Goal: Information Seeking & Learning: Compare options

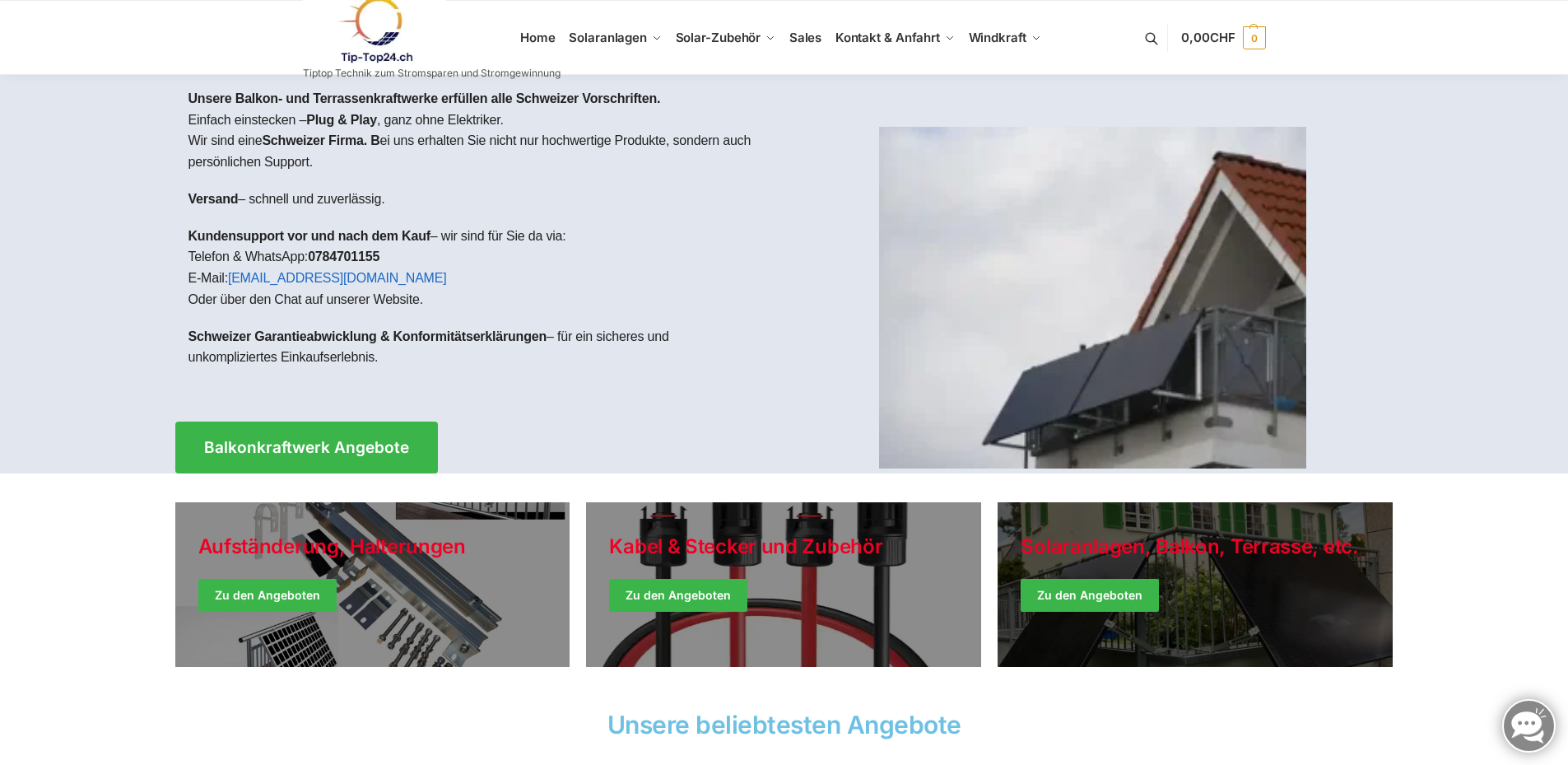
click at [1103, 589] on link "Winter Jackets" at bounding box center [1195, 584] width 395 height 164
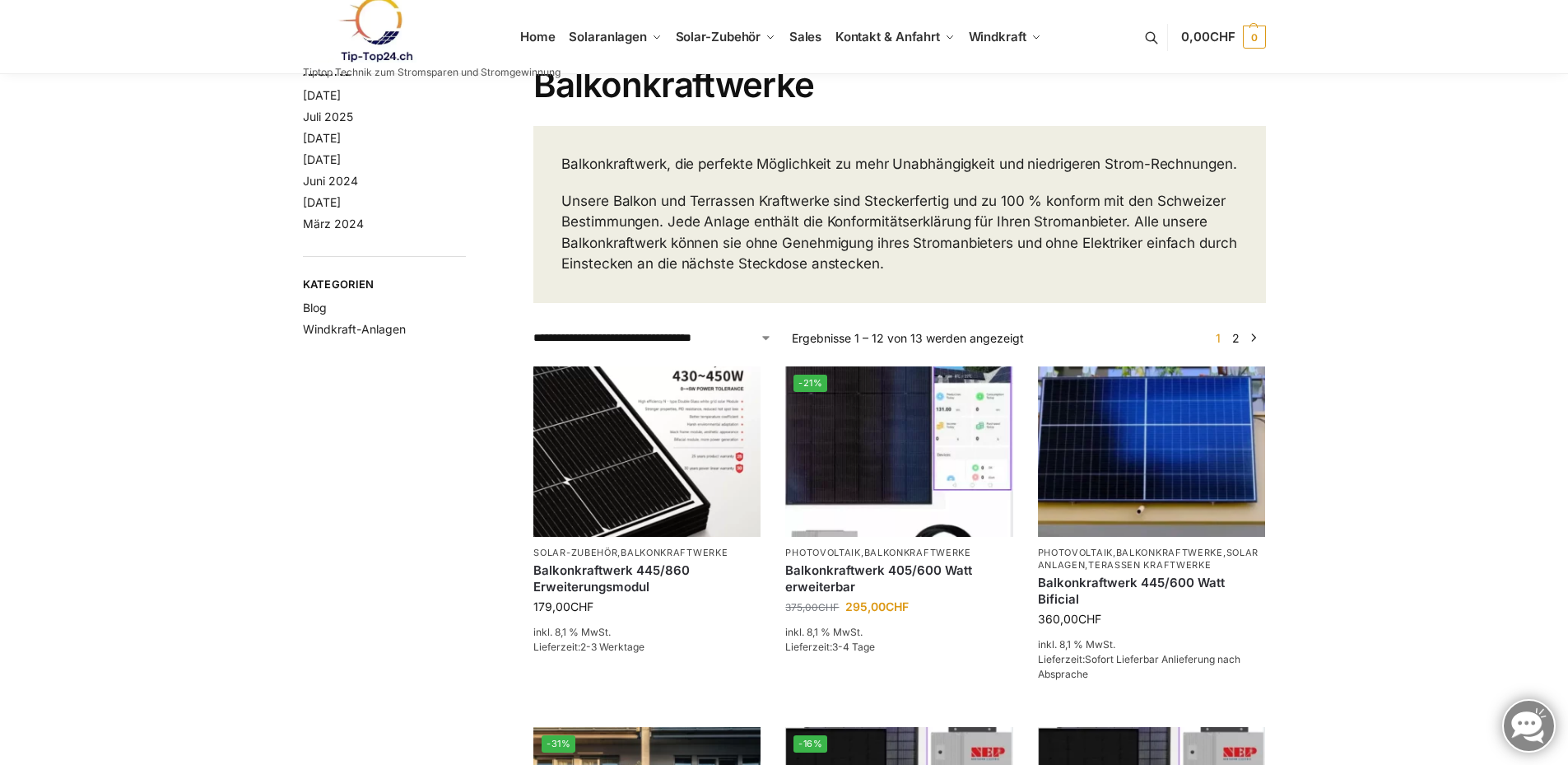
scroll to position [83, 0]
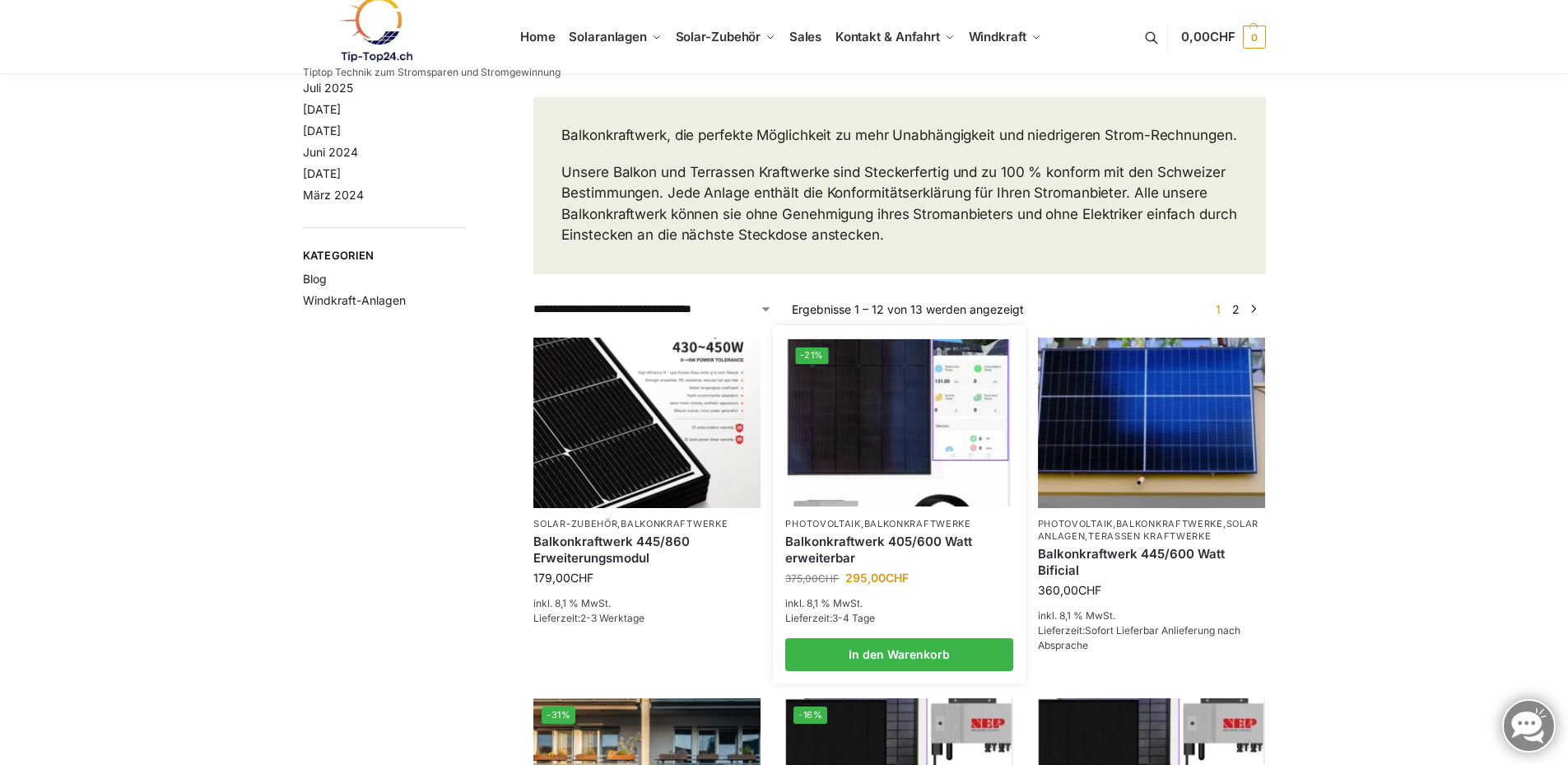
click at [904, 424] on img at bounding box center [899, 421] width 223 height 167
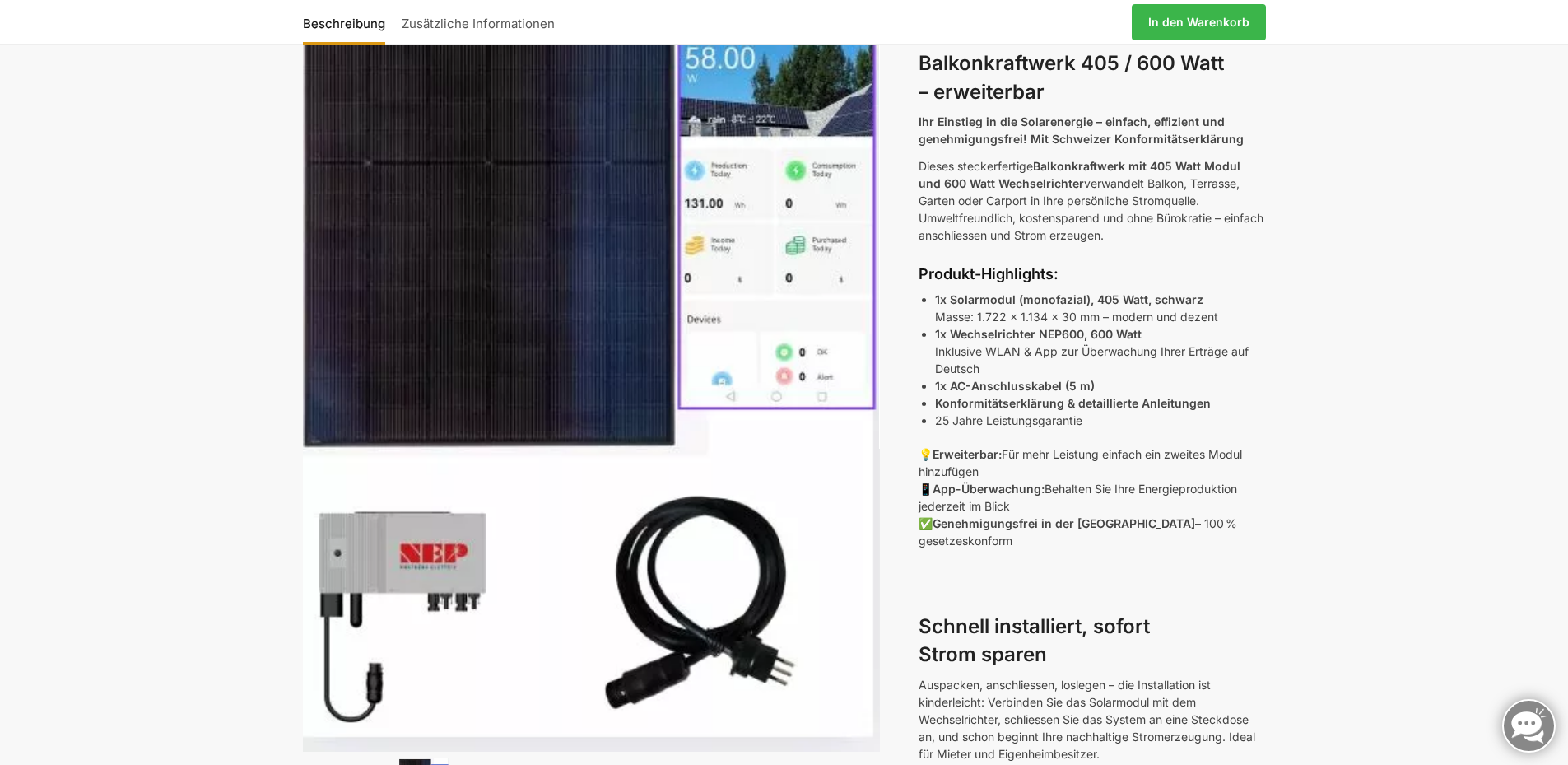
scroll to position [164, 0]
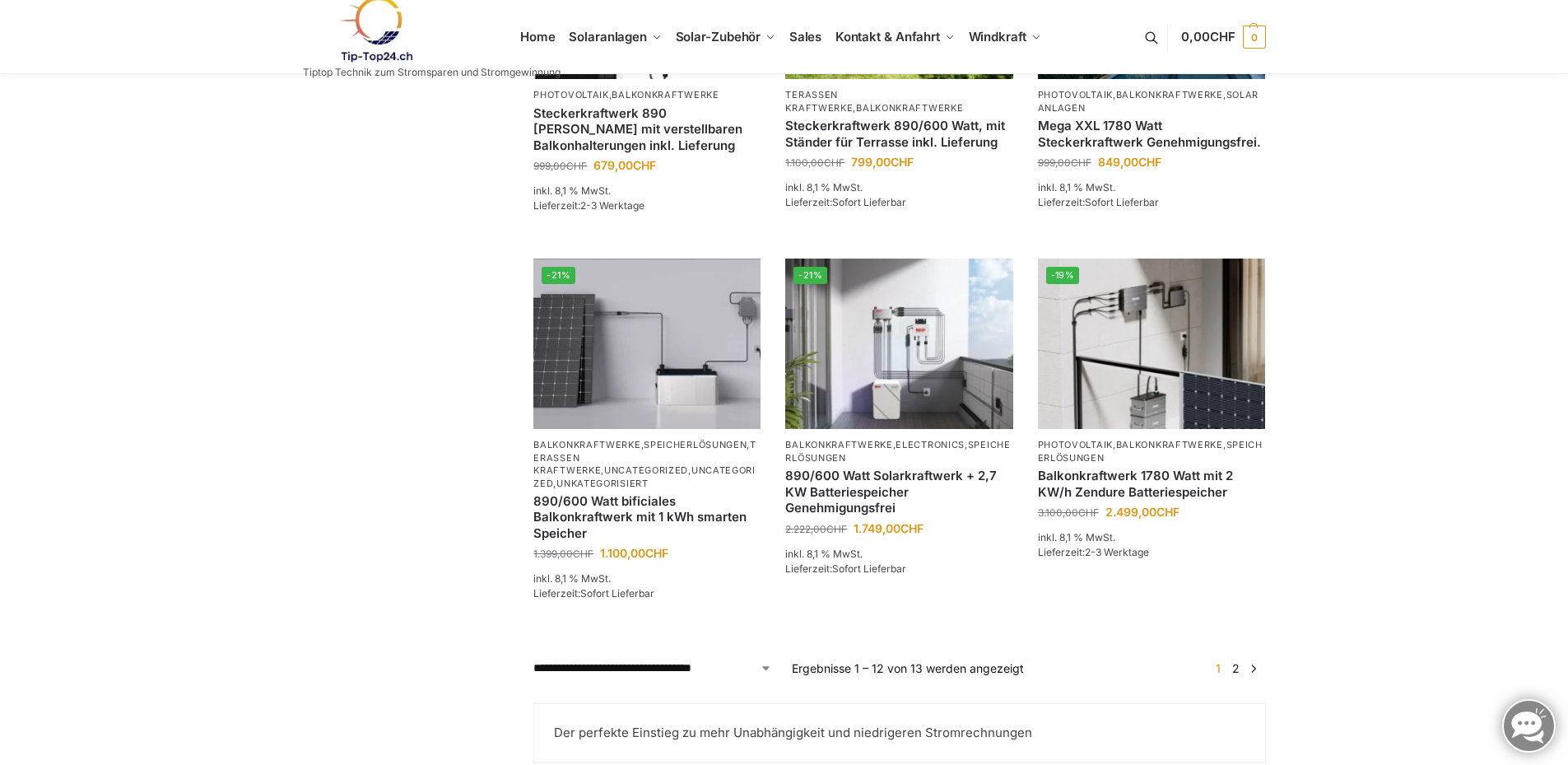
scroll to position [1234, 0]
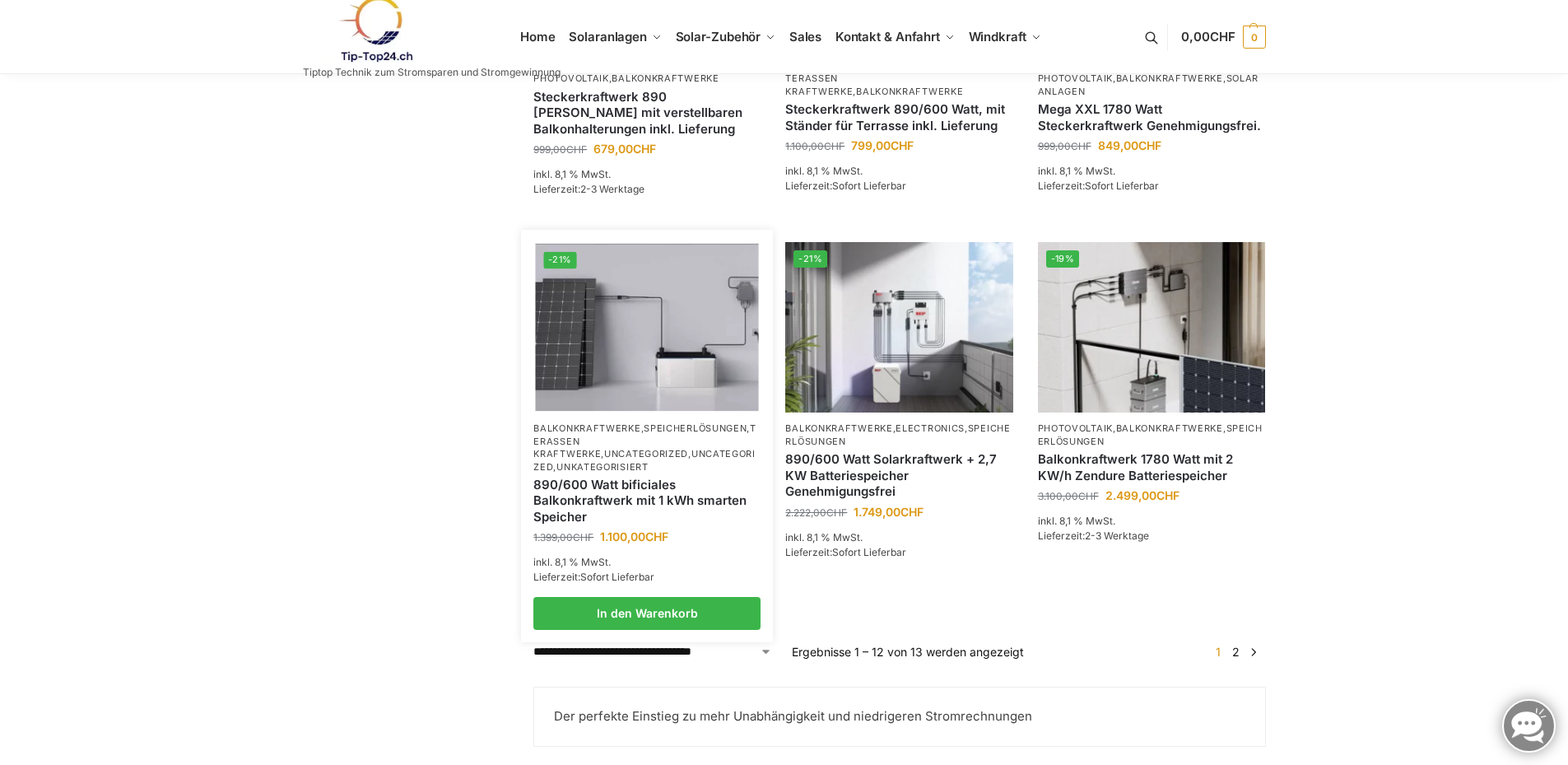
click at [669, 318] on img at bounding box center [648, 328] width 223 height 167
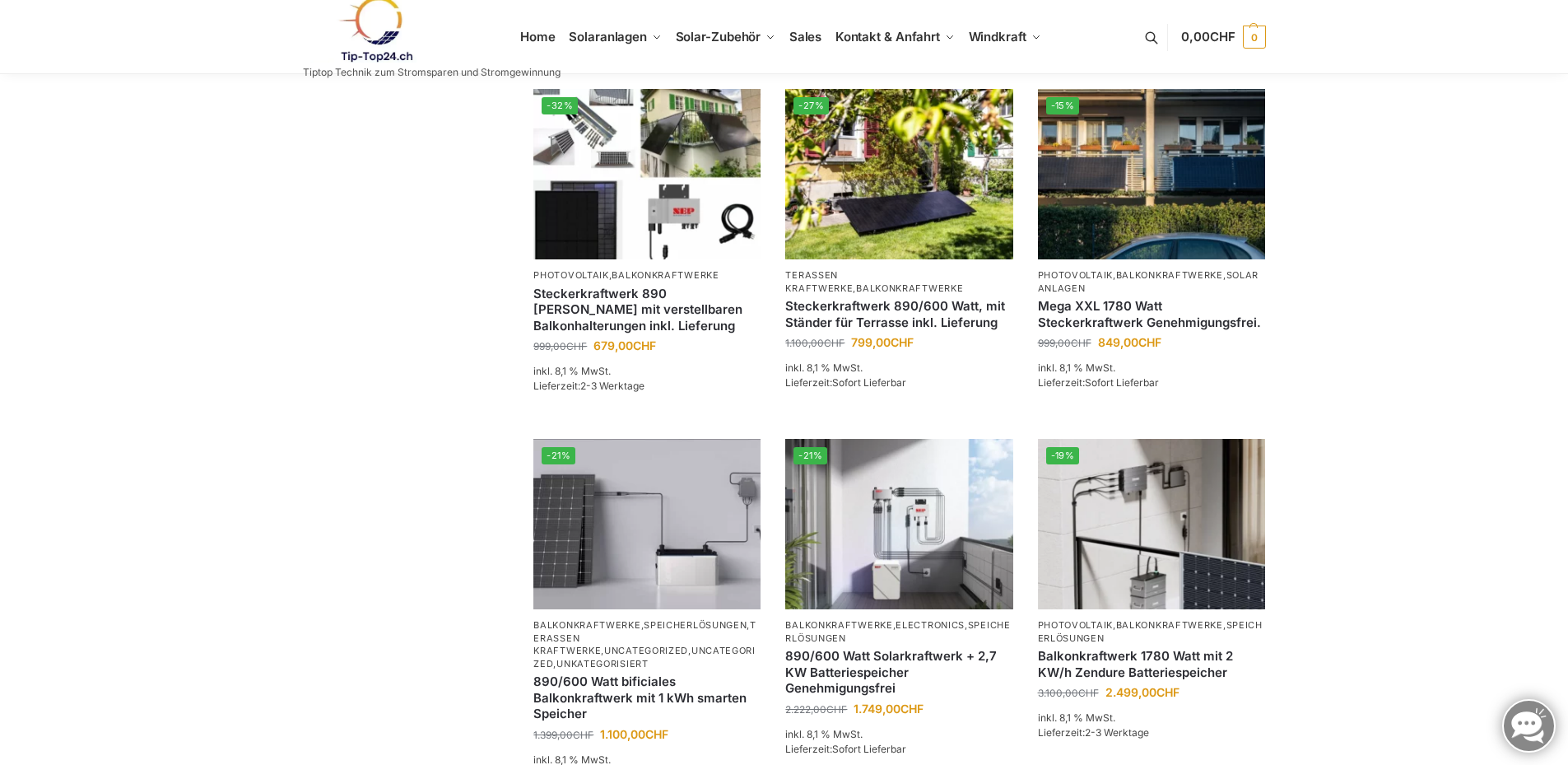
scroll to position [1070, 0]
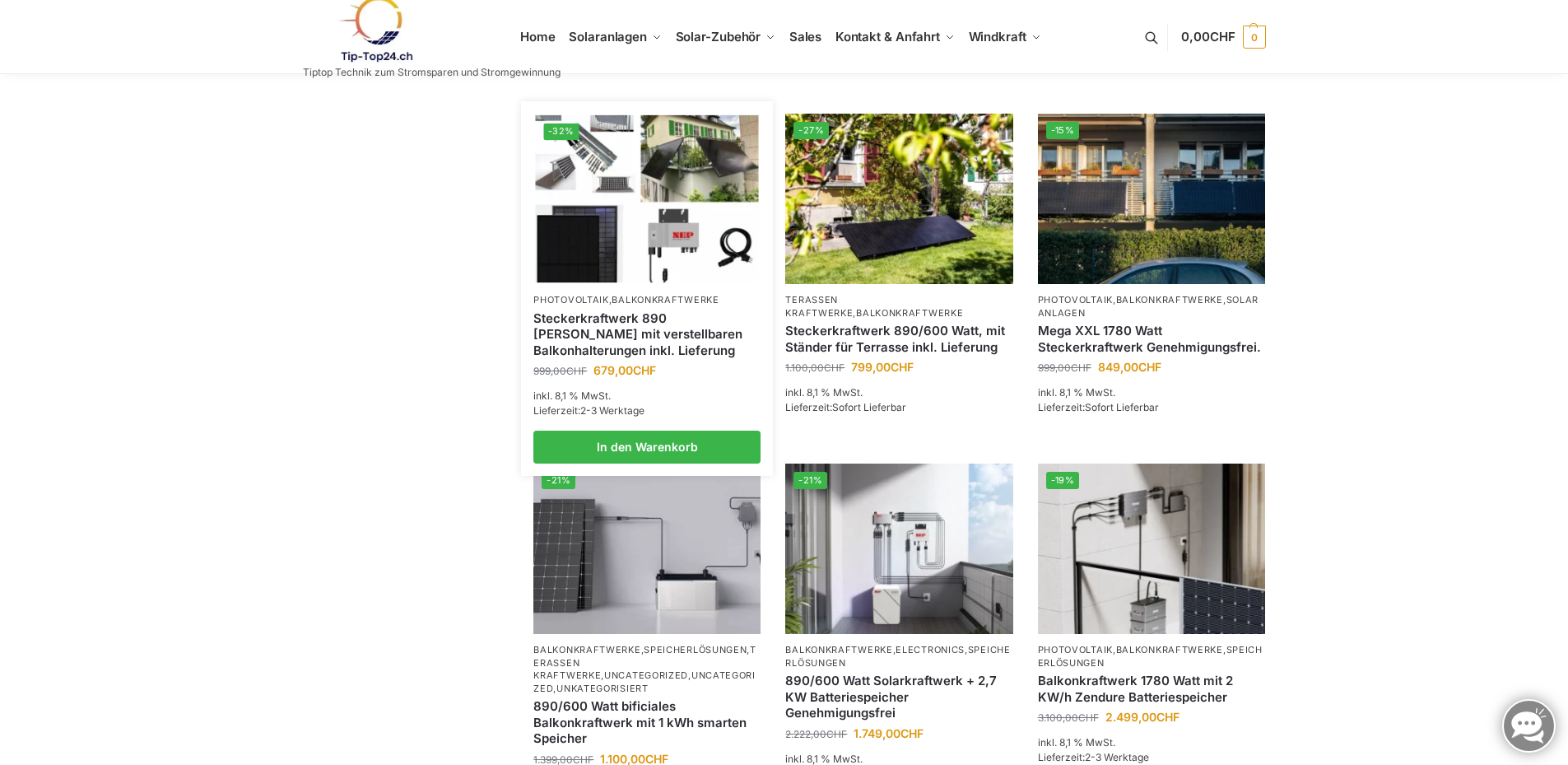
click at [625, 224] on img at bounding box center [648, 199] width 223 height 167
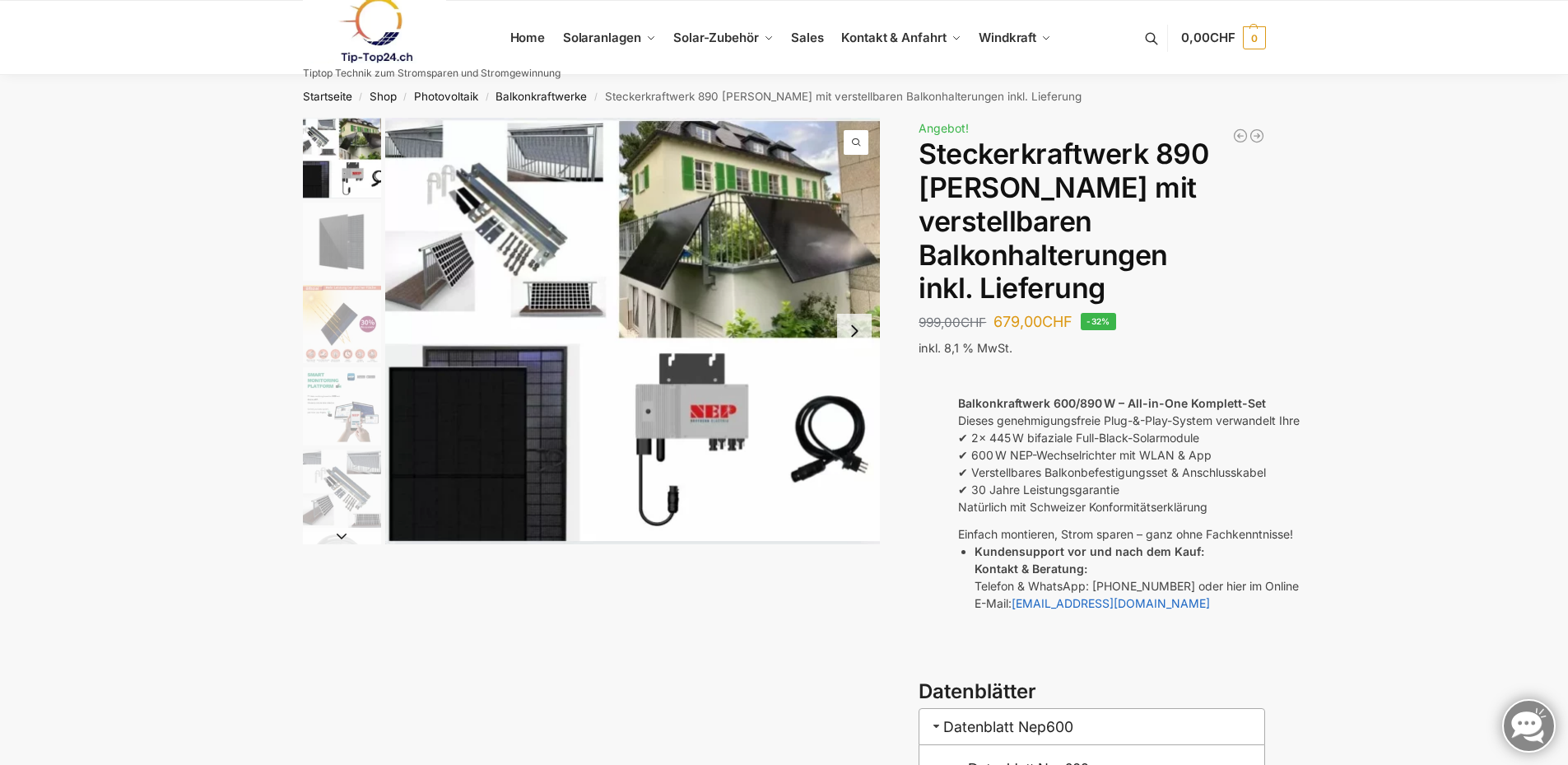
click at [348, 145] on img "1 / 10" at bounding box center [342, 158] width 78 height 81
click at [496, 180] on img "1 / 10" at bounding box center [633, 330] width 496 height 426
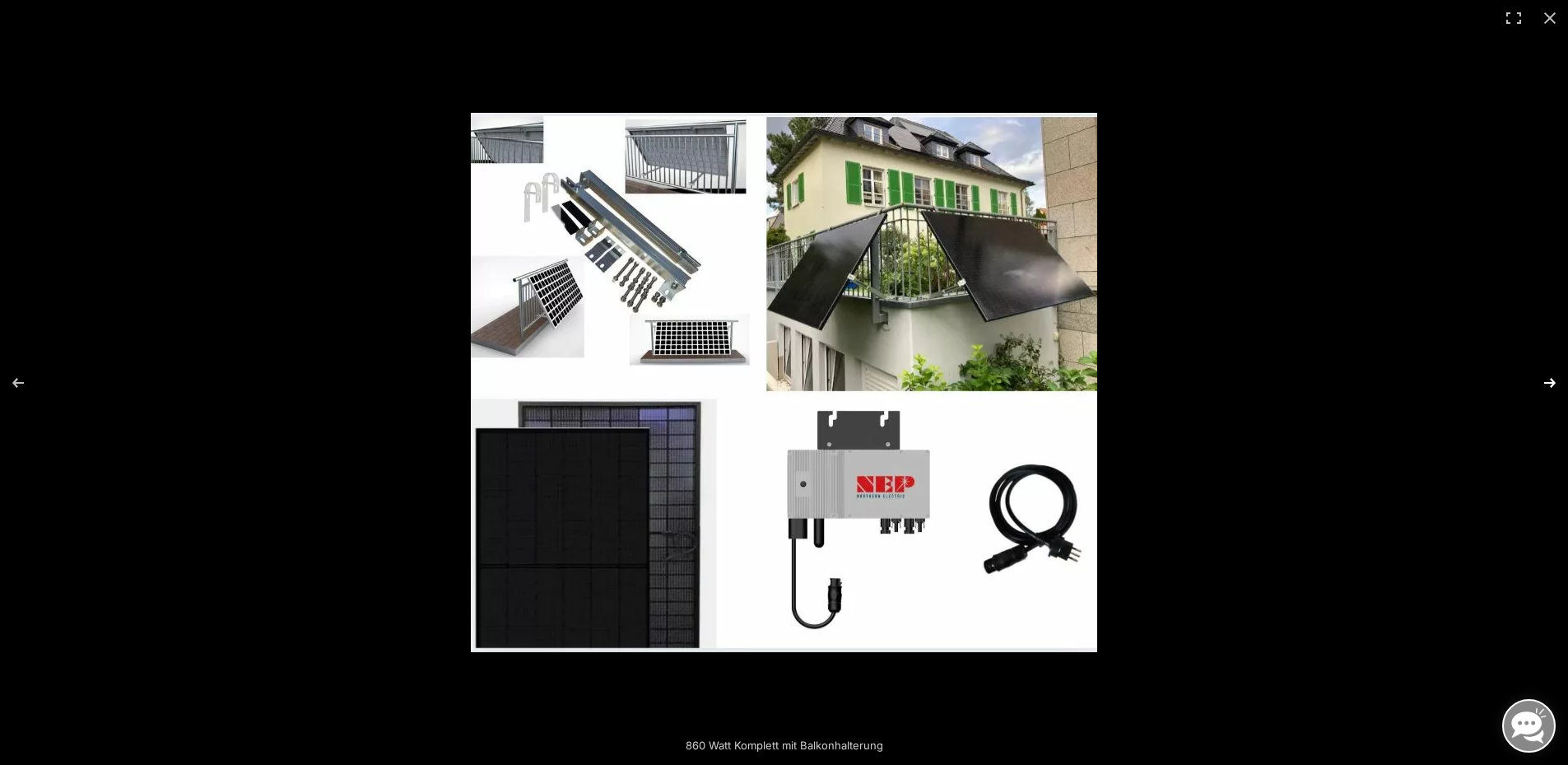
click at [1553, 379] on button "Next (arrow right)" at bounding box center [1539, 383] width 57 height 83
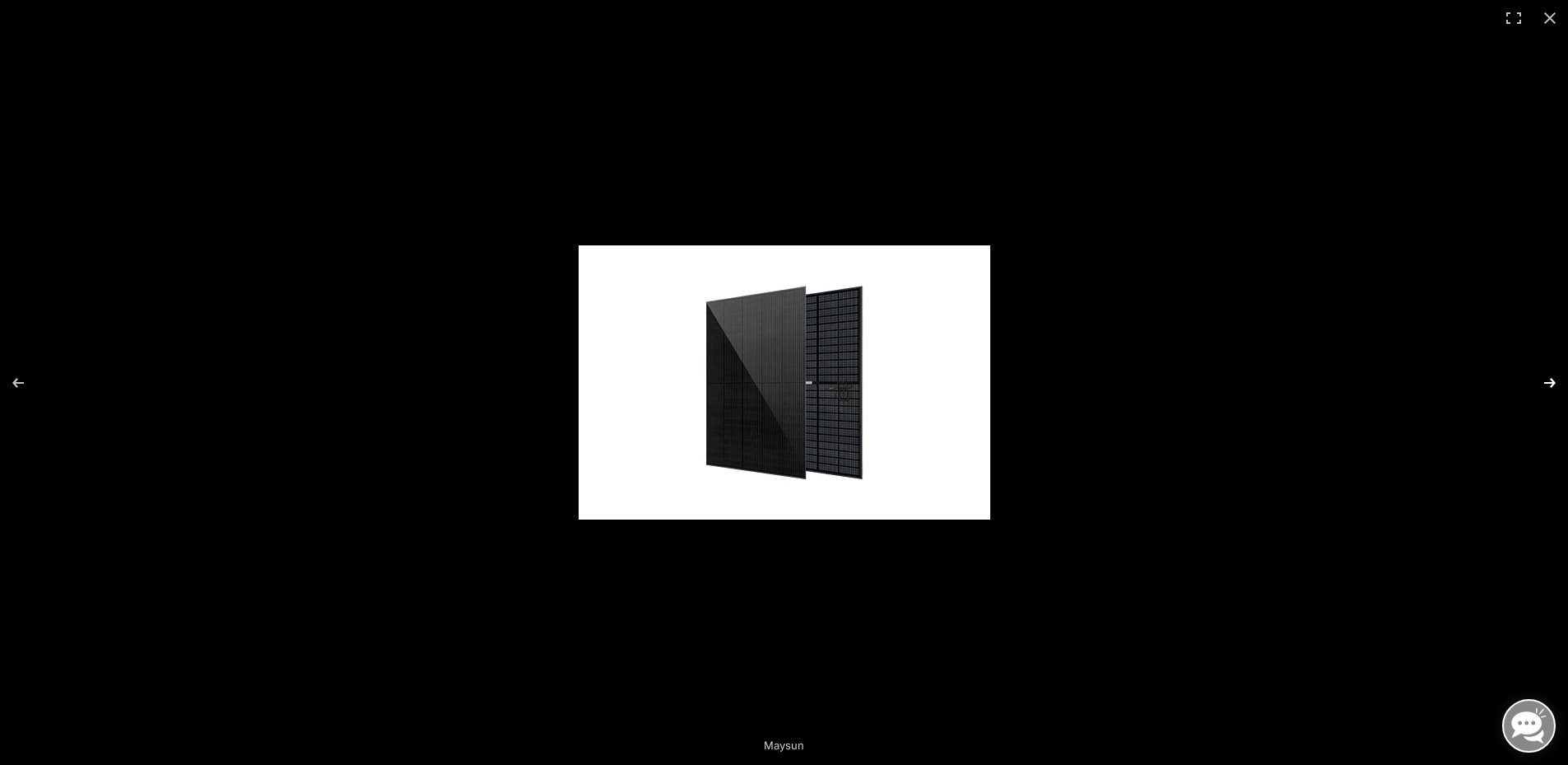
click at [1553, 379] on button "Next (arrow right)" at bounding box center [1539, 383] width 57 height 83
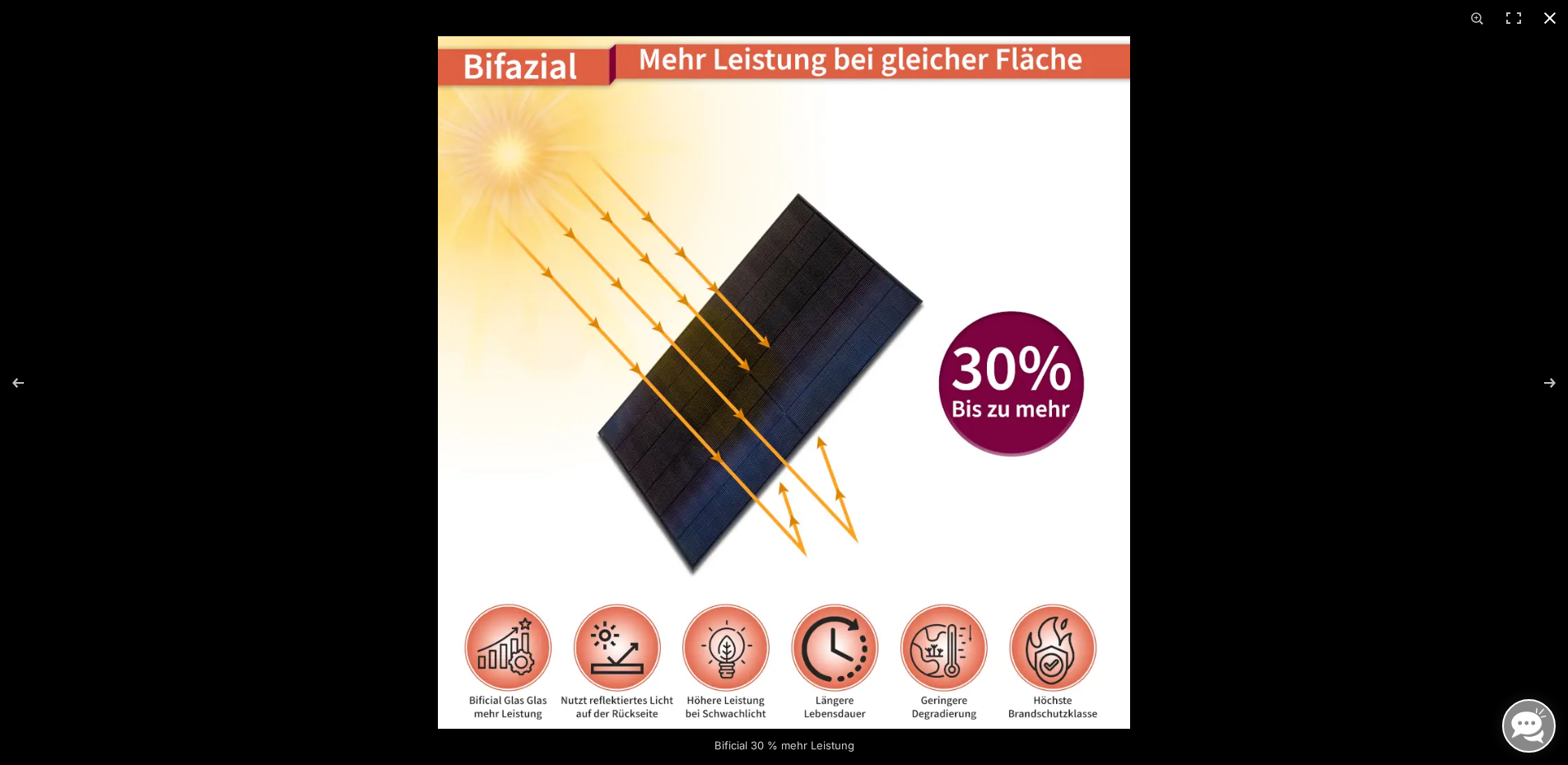
click at [1548, 17] on button "Close (Esc)" at bounding box center [1550, 18] width 37 height 37
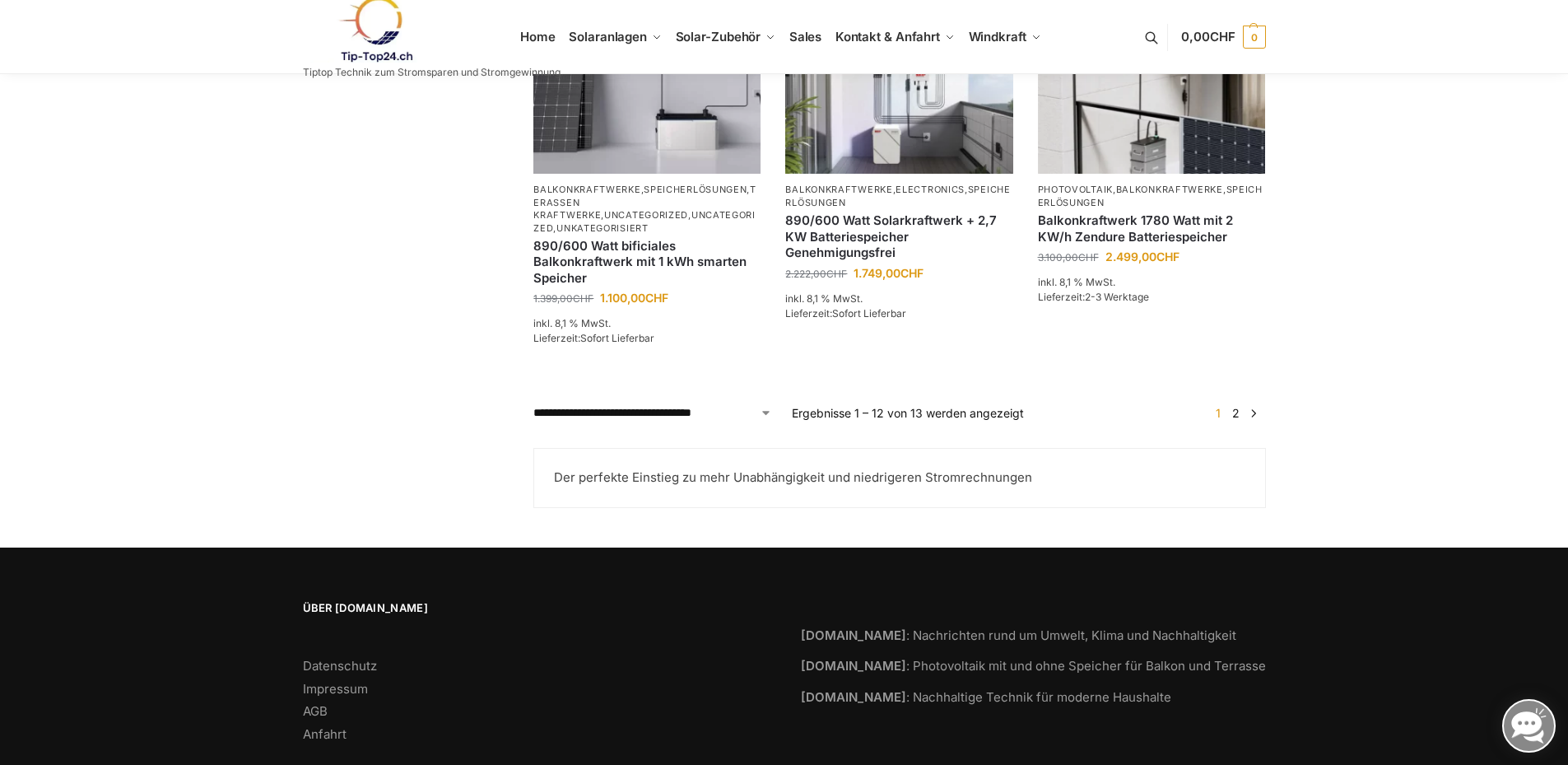
scroll to position [1354, 0]
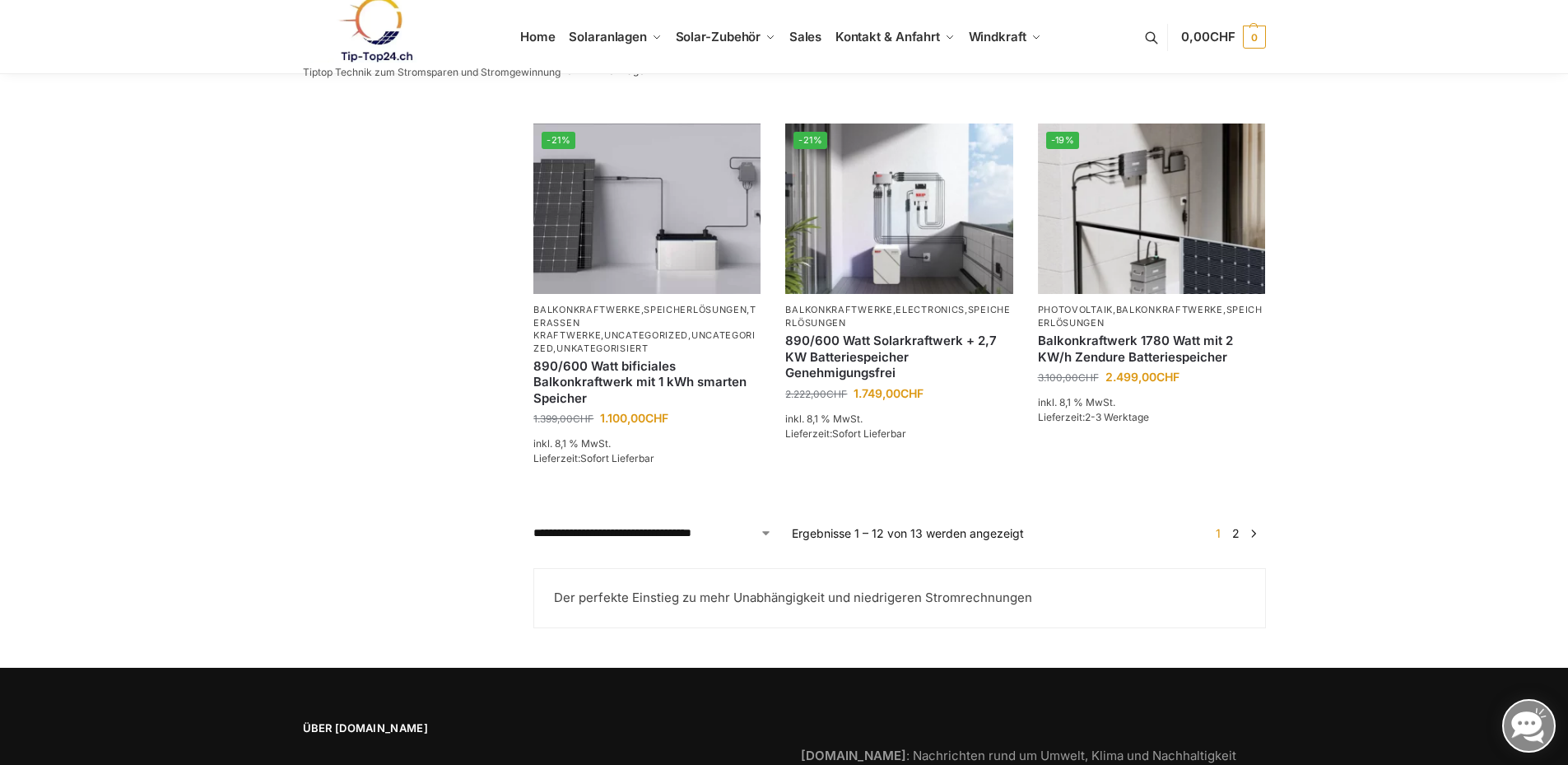
click at [1256, 538] on link "→" at bounding box center [1253, 533] width 12 height 17
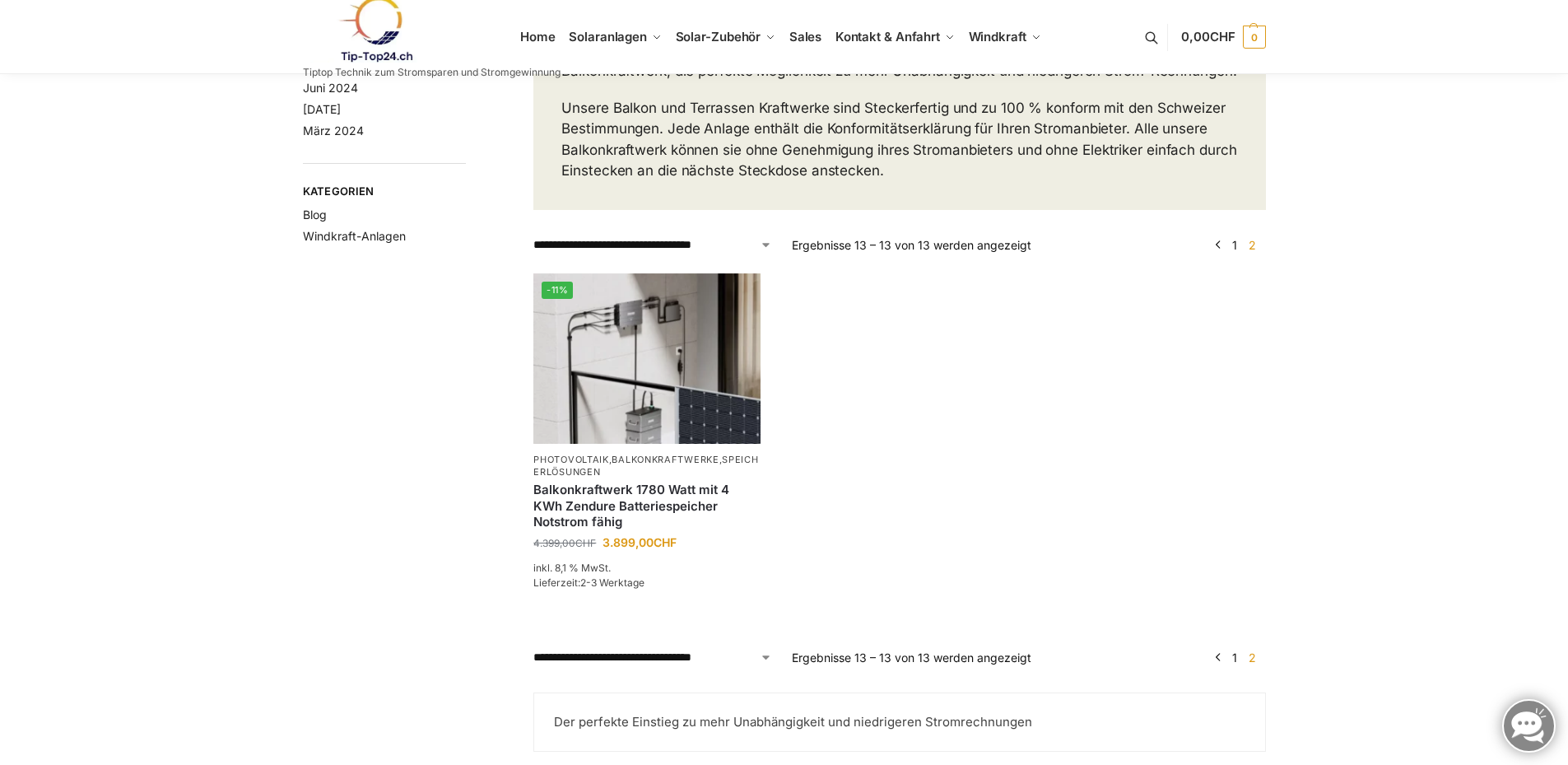
scroll to position [164, 0]
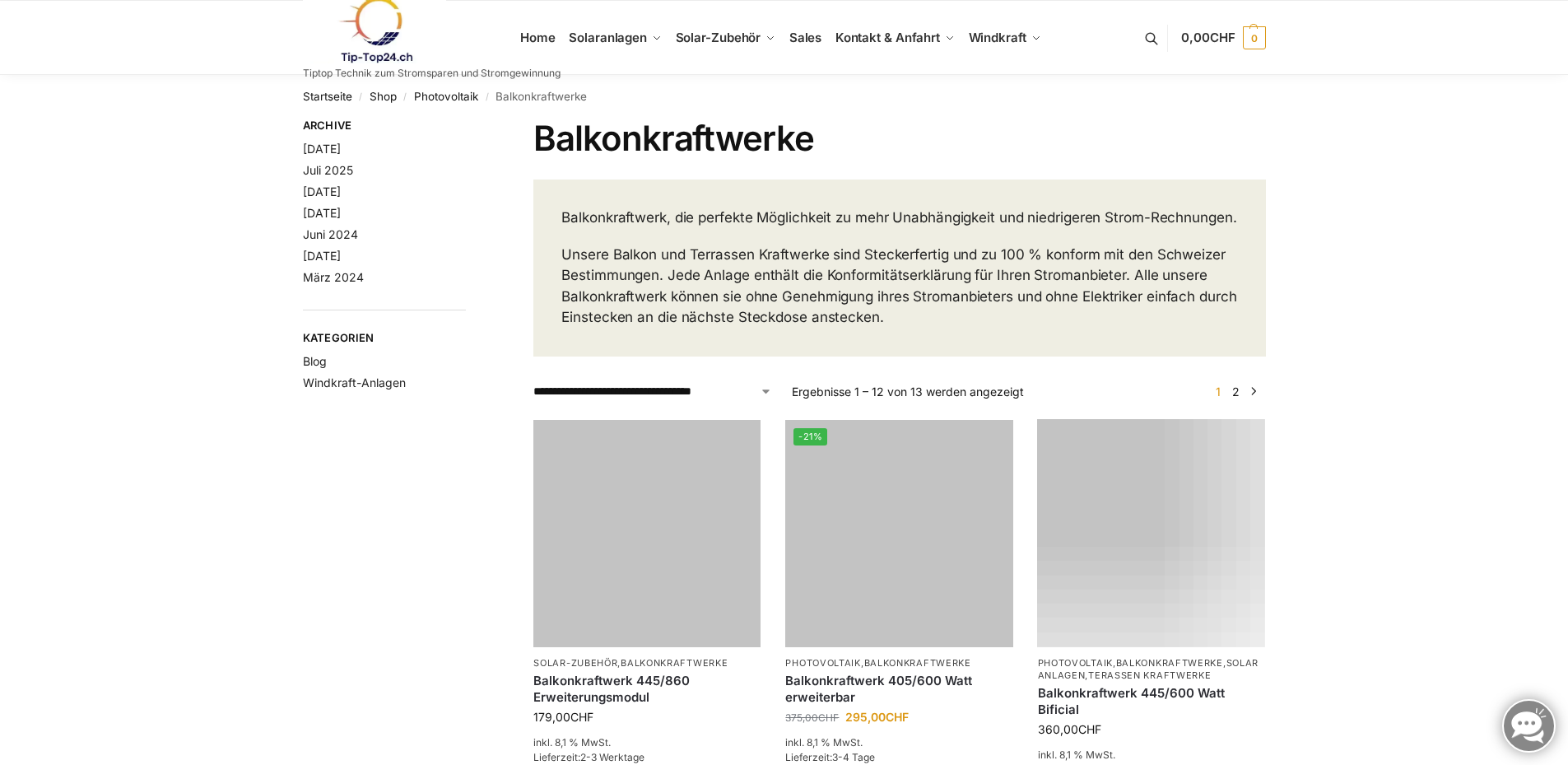
scroll to position [1354, 0]
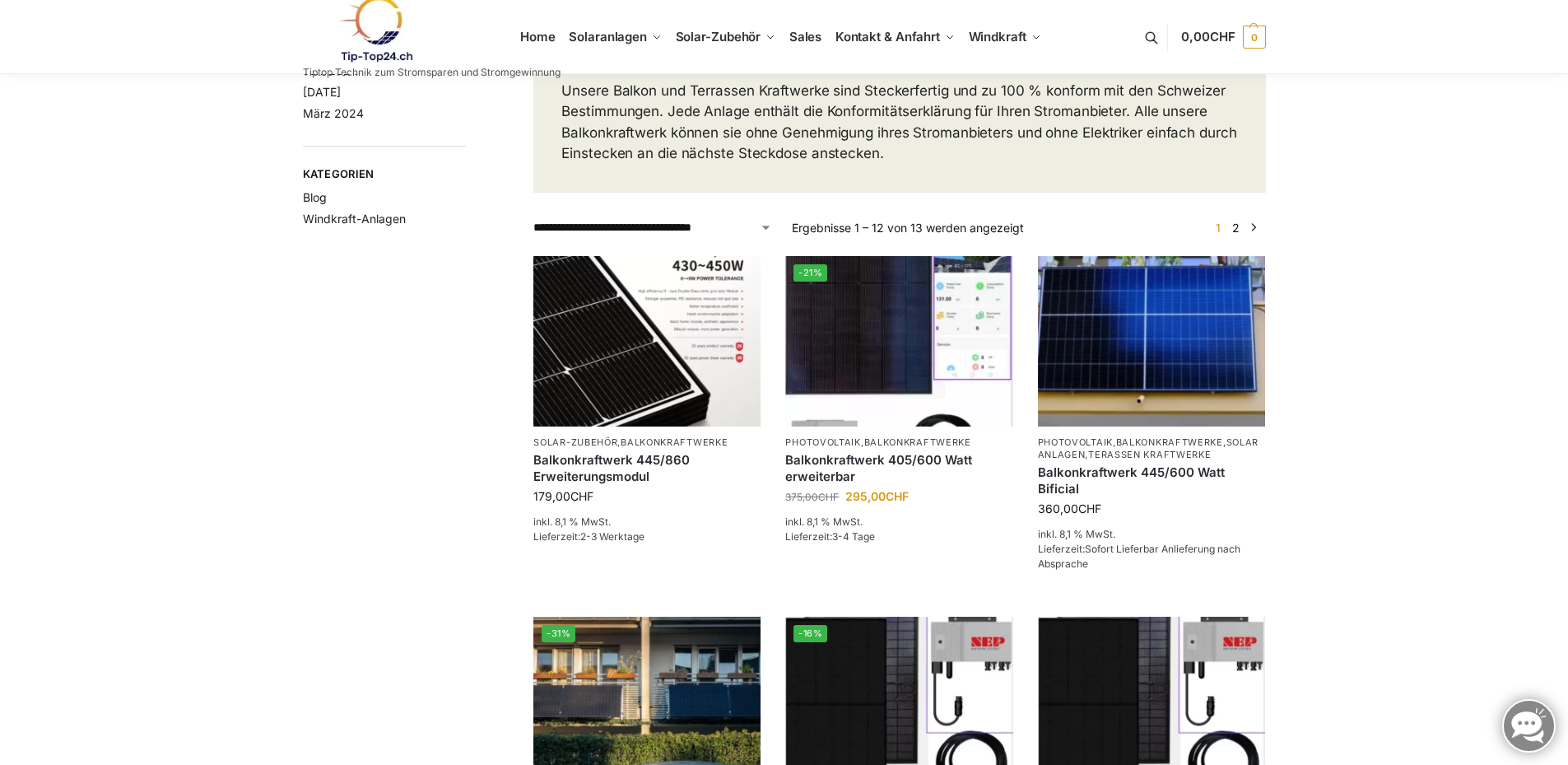
scroll to position [164, 0]
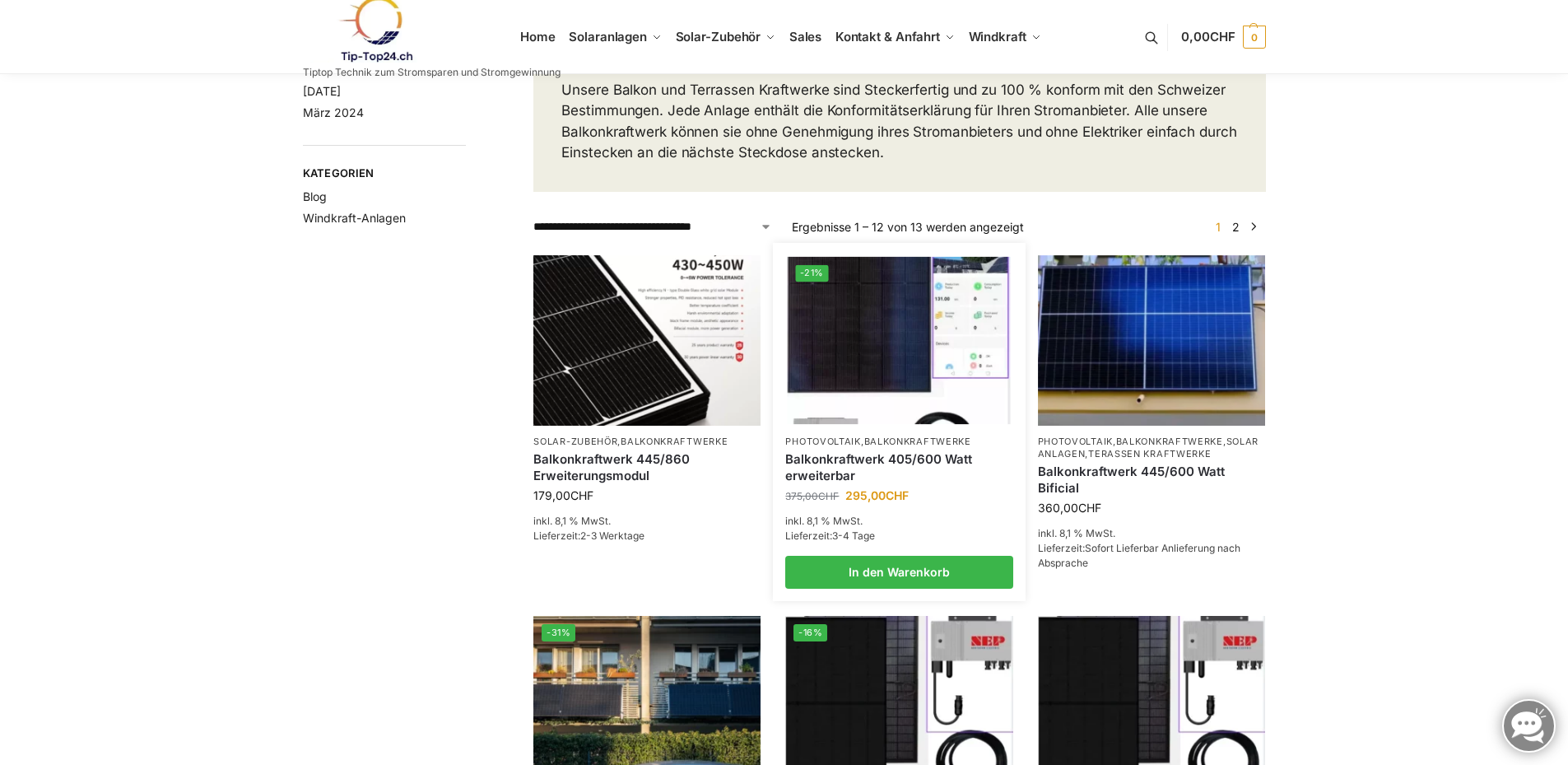
click at [836, 408] on img at bounding box center [899, 340] width 223 height 167
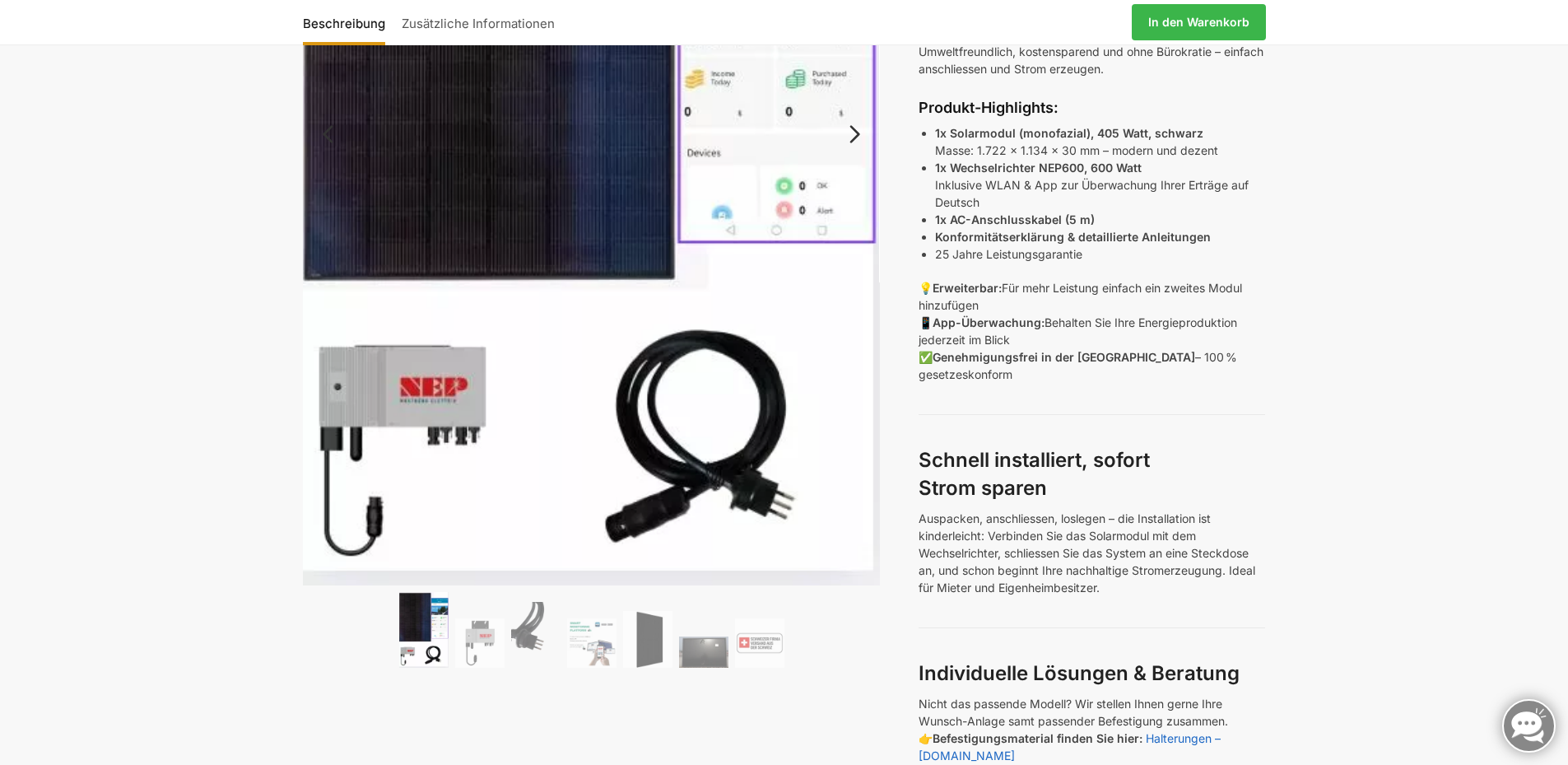
scroll to position [494, 0]
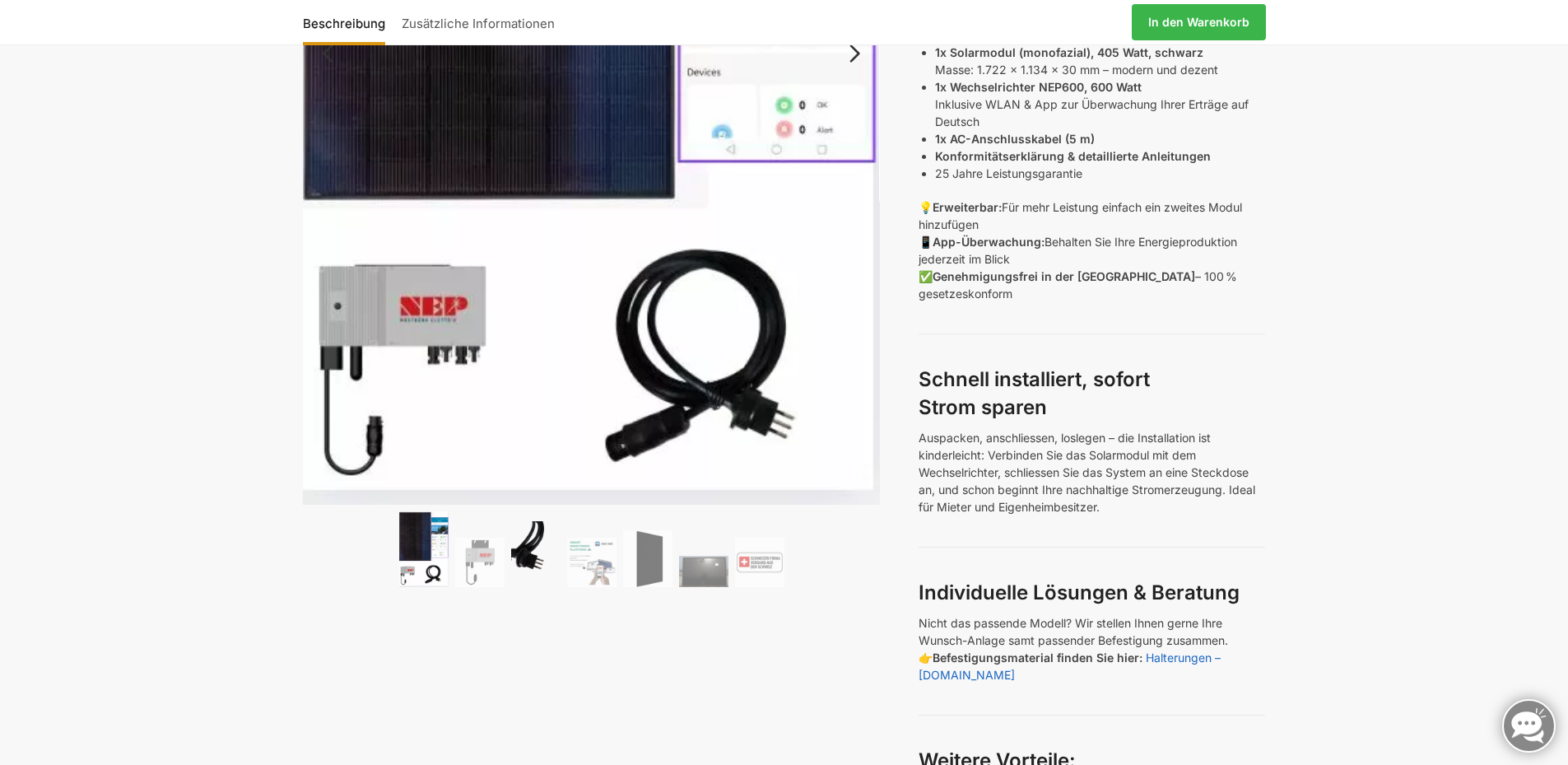
click at [532, 553] on img at bounding box center [536, 554] width 50 height 66
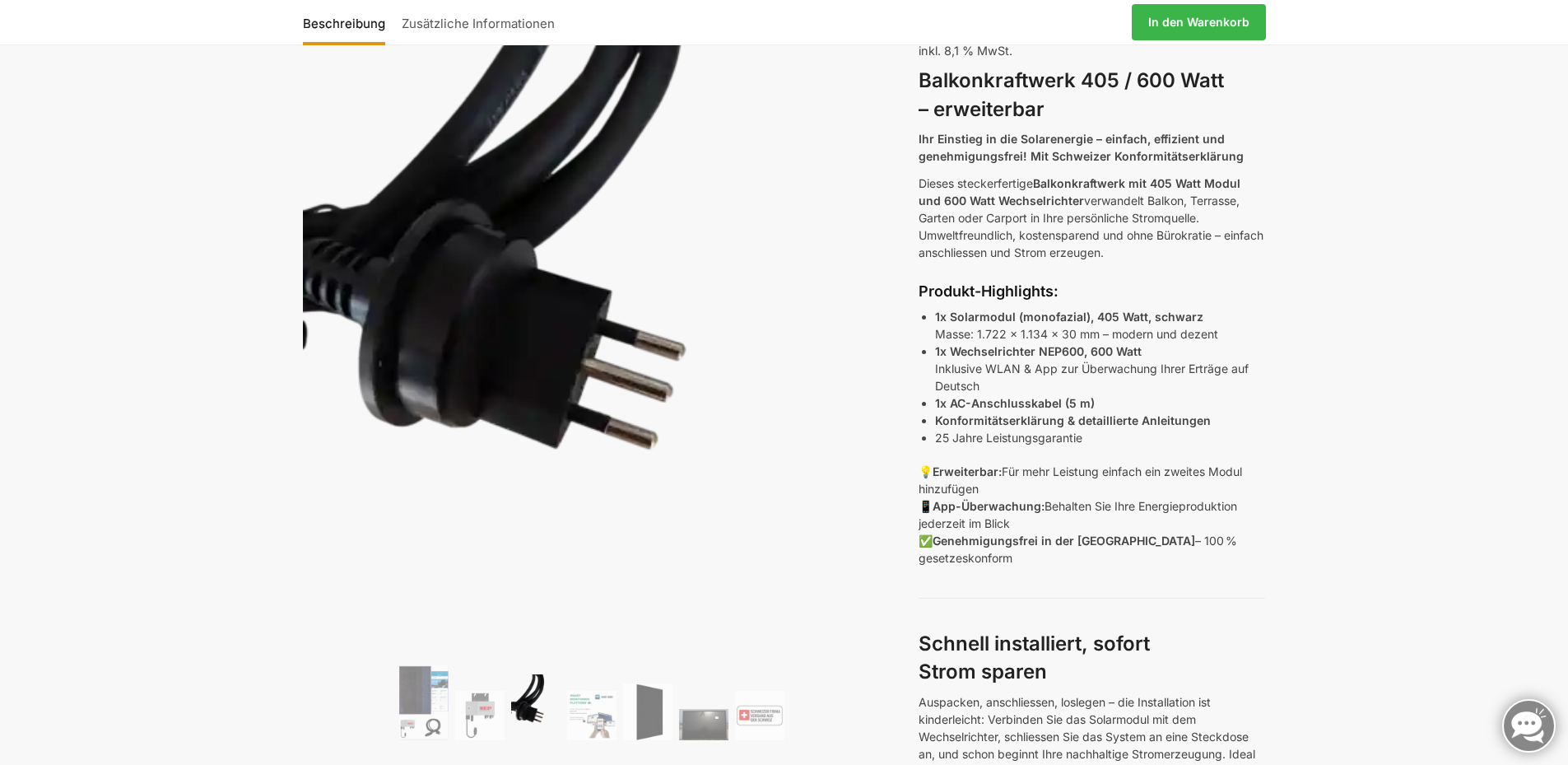
scroll to position [329, 0]
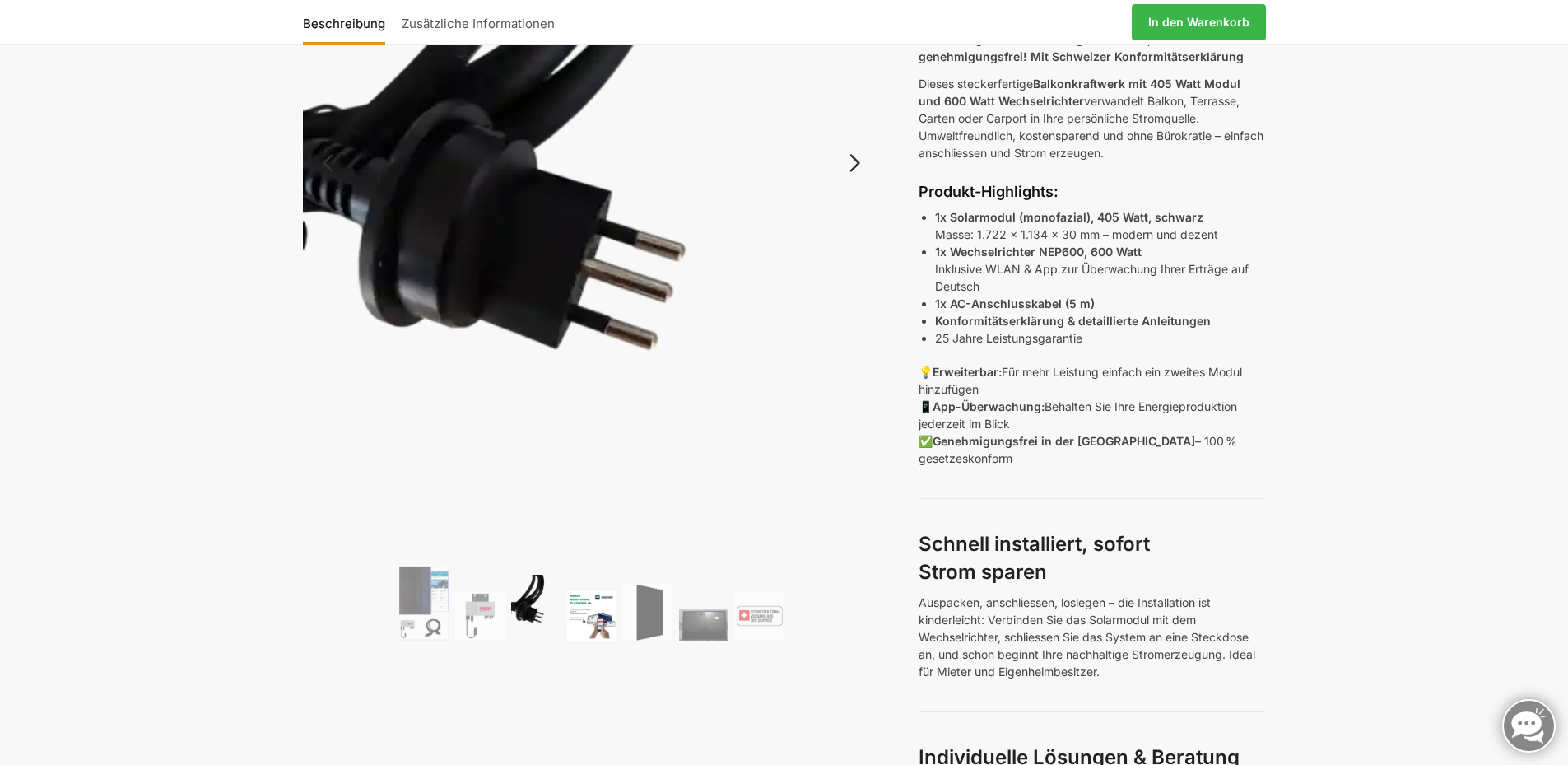
click at [601, 614] on img at bounding box center [592, 616] width 50 height 50
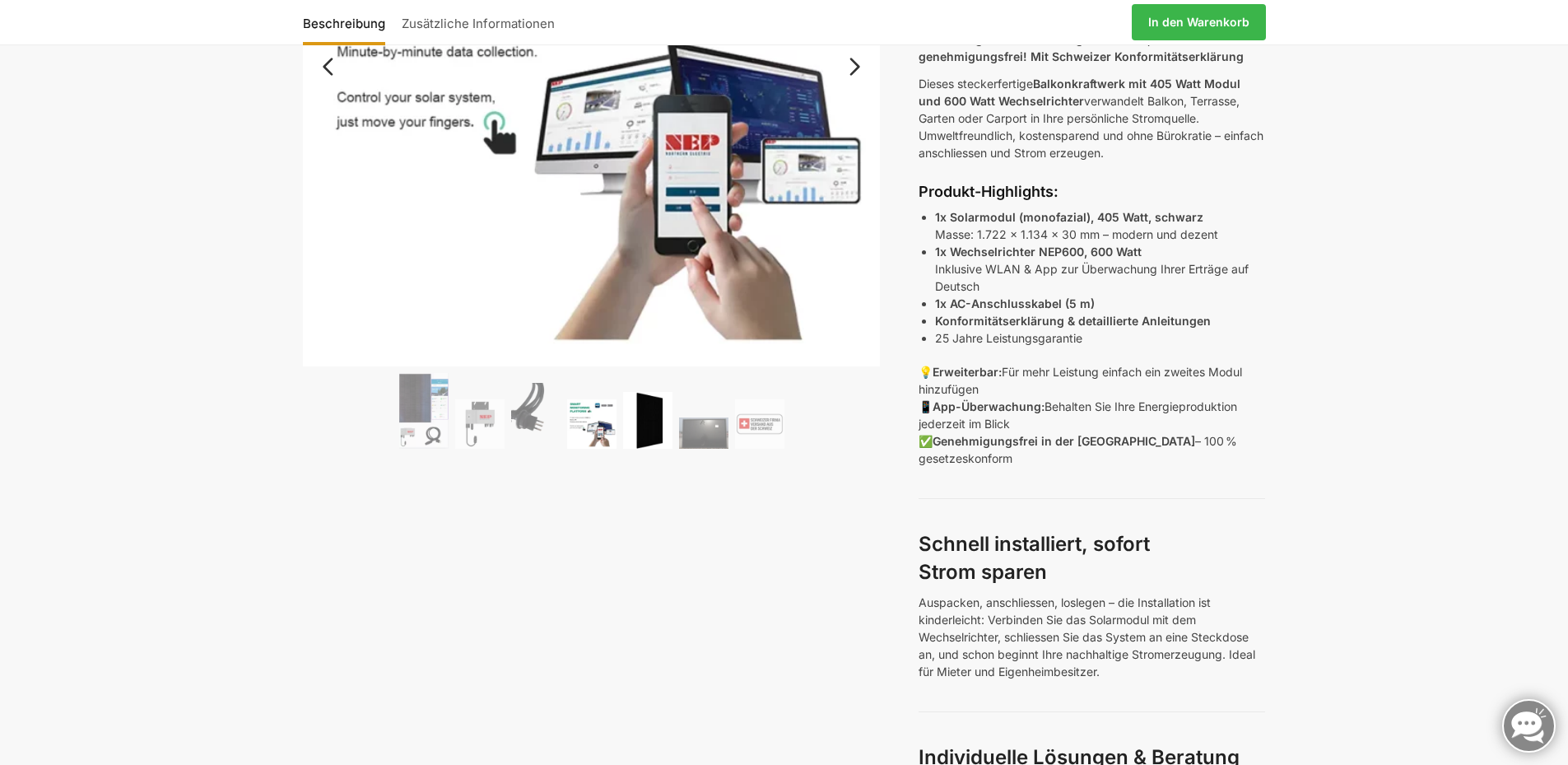
click at [654, 438] on img at bounding box center [648, 420] width 50 height 57
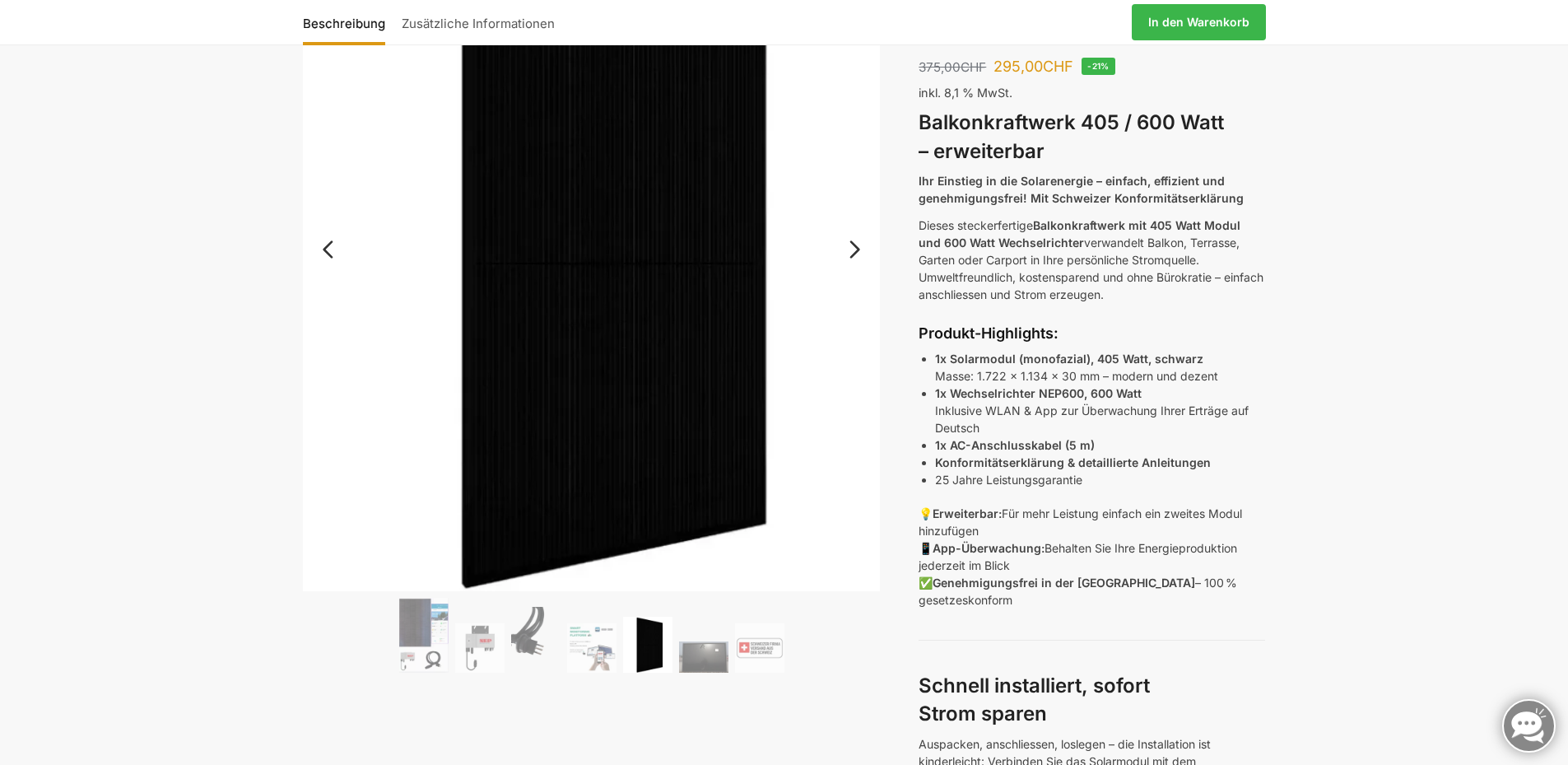
scroll to position [247, 0]
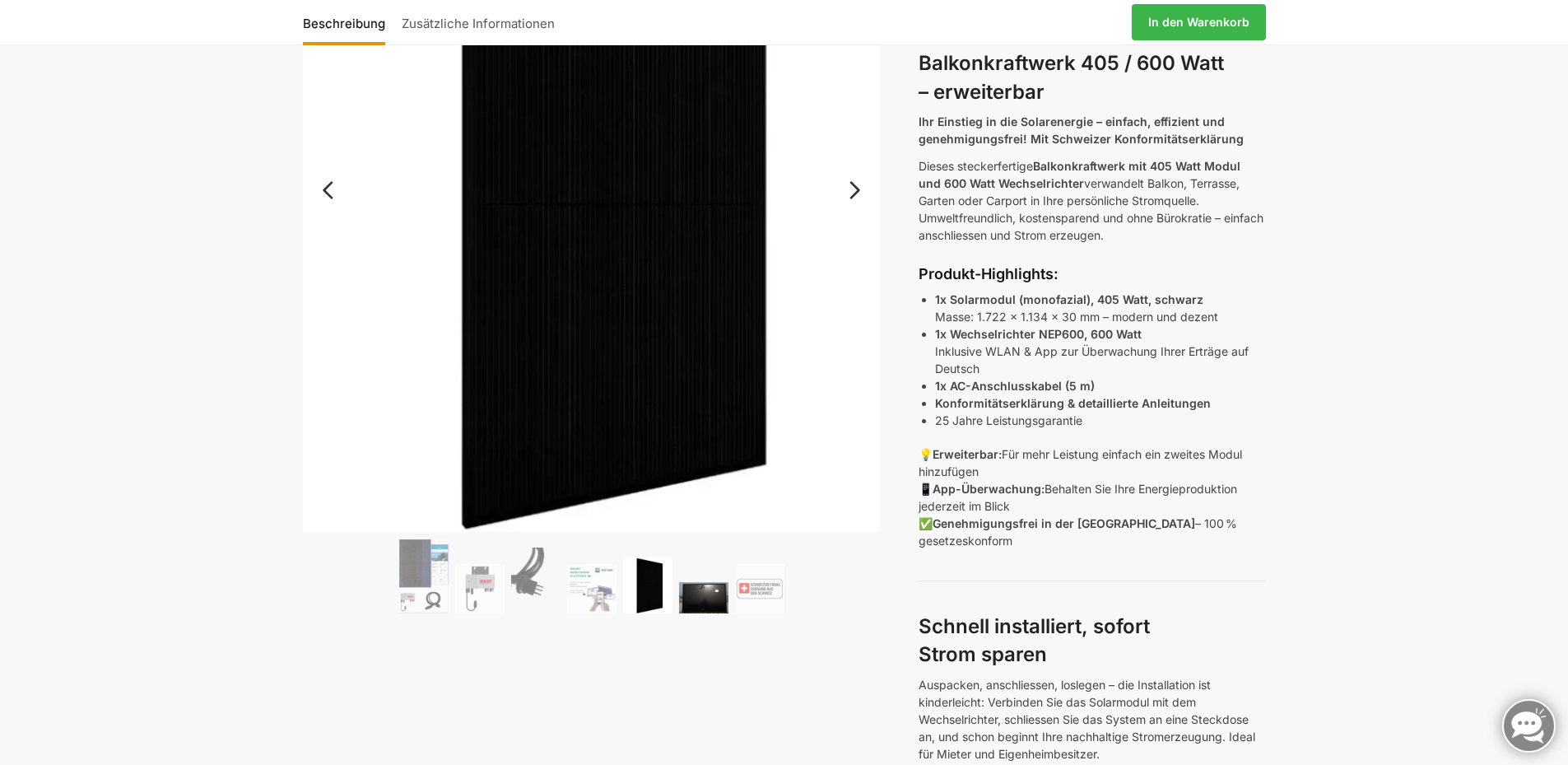
click at [691, 588] on img at bounding box center [703, 597] width 50 height 31
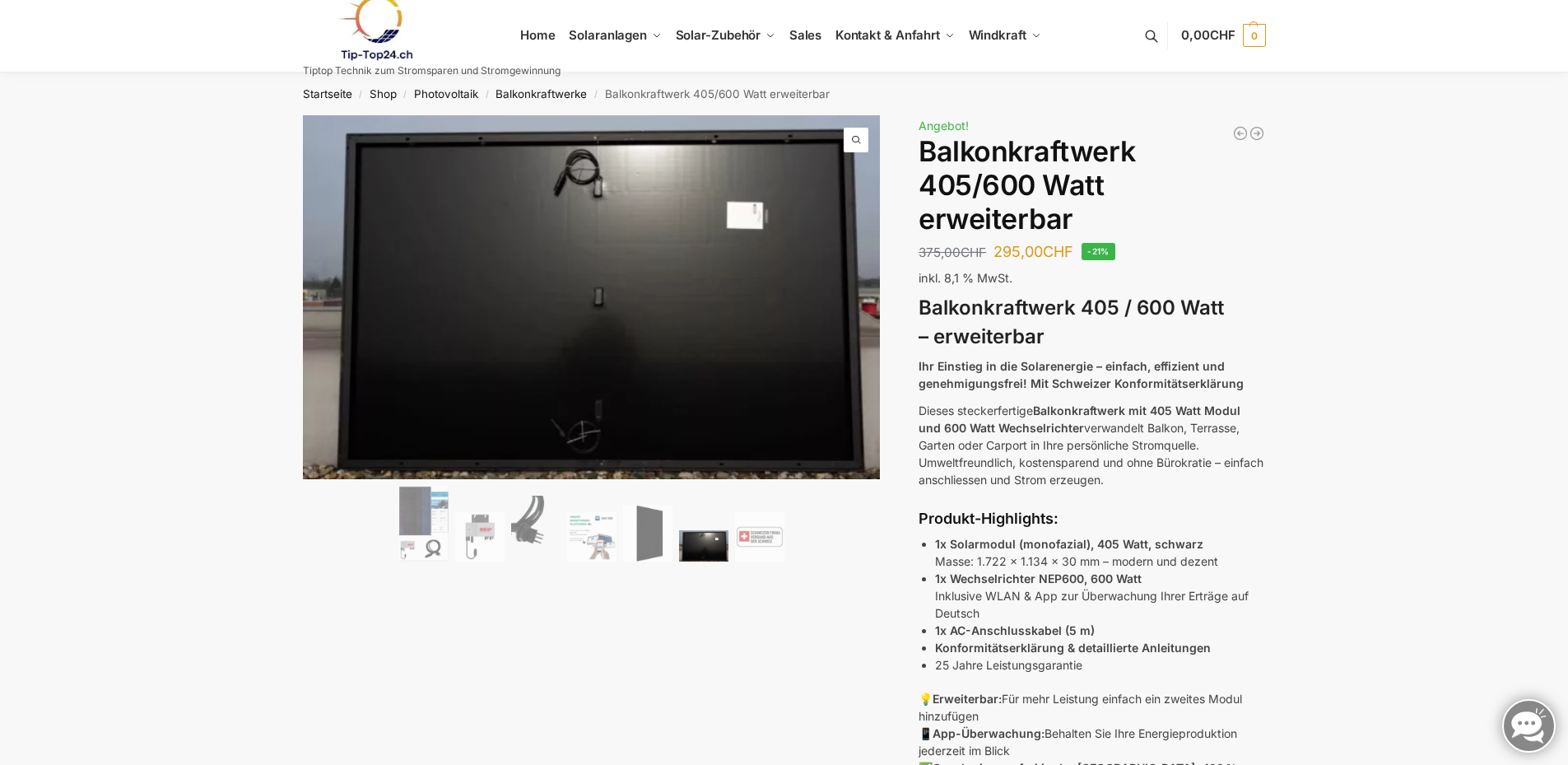
scroll to position [0, 0]
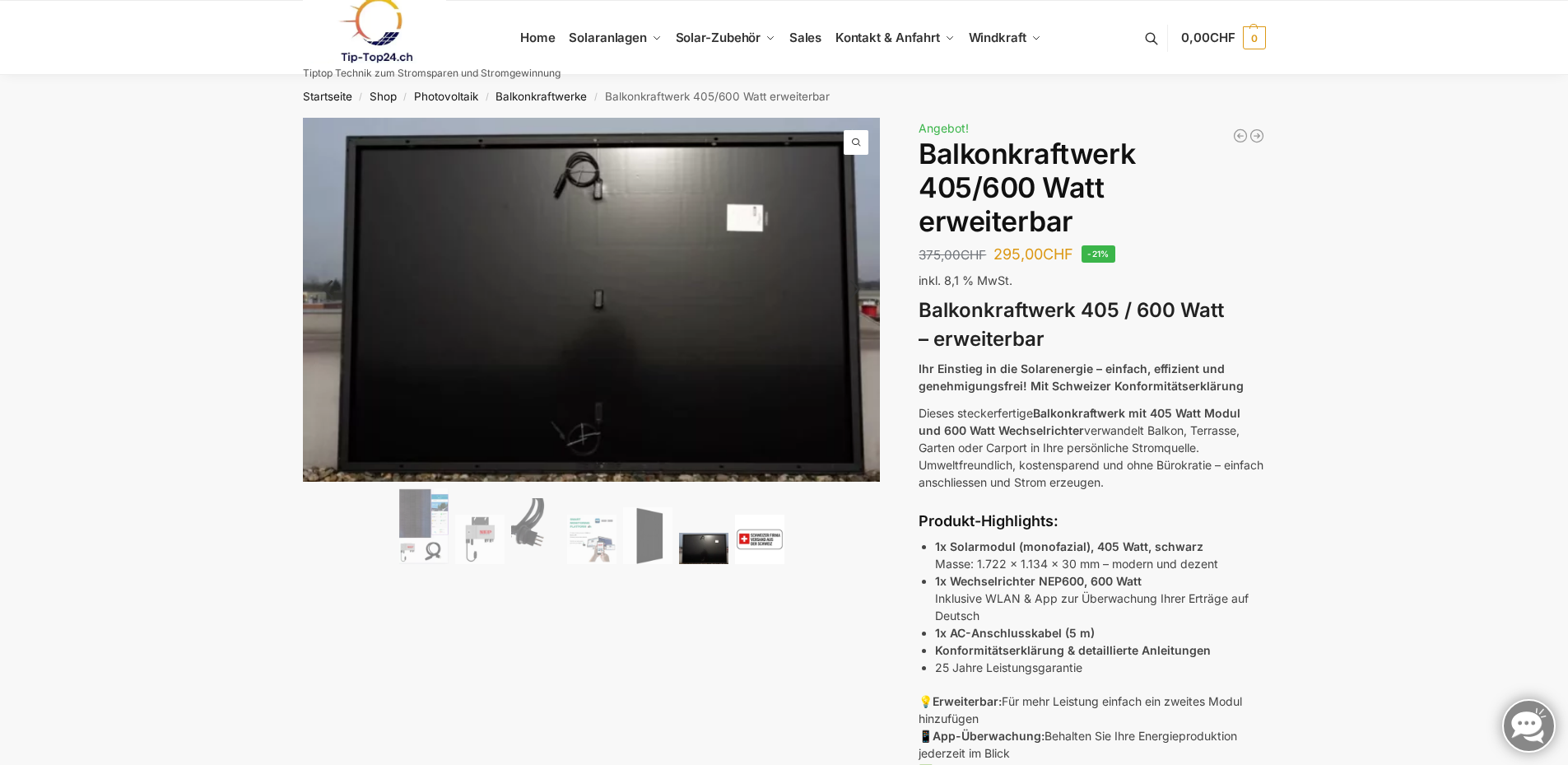
click at [759, 537] on img at bounding box center [760, 539] width 50 height 50
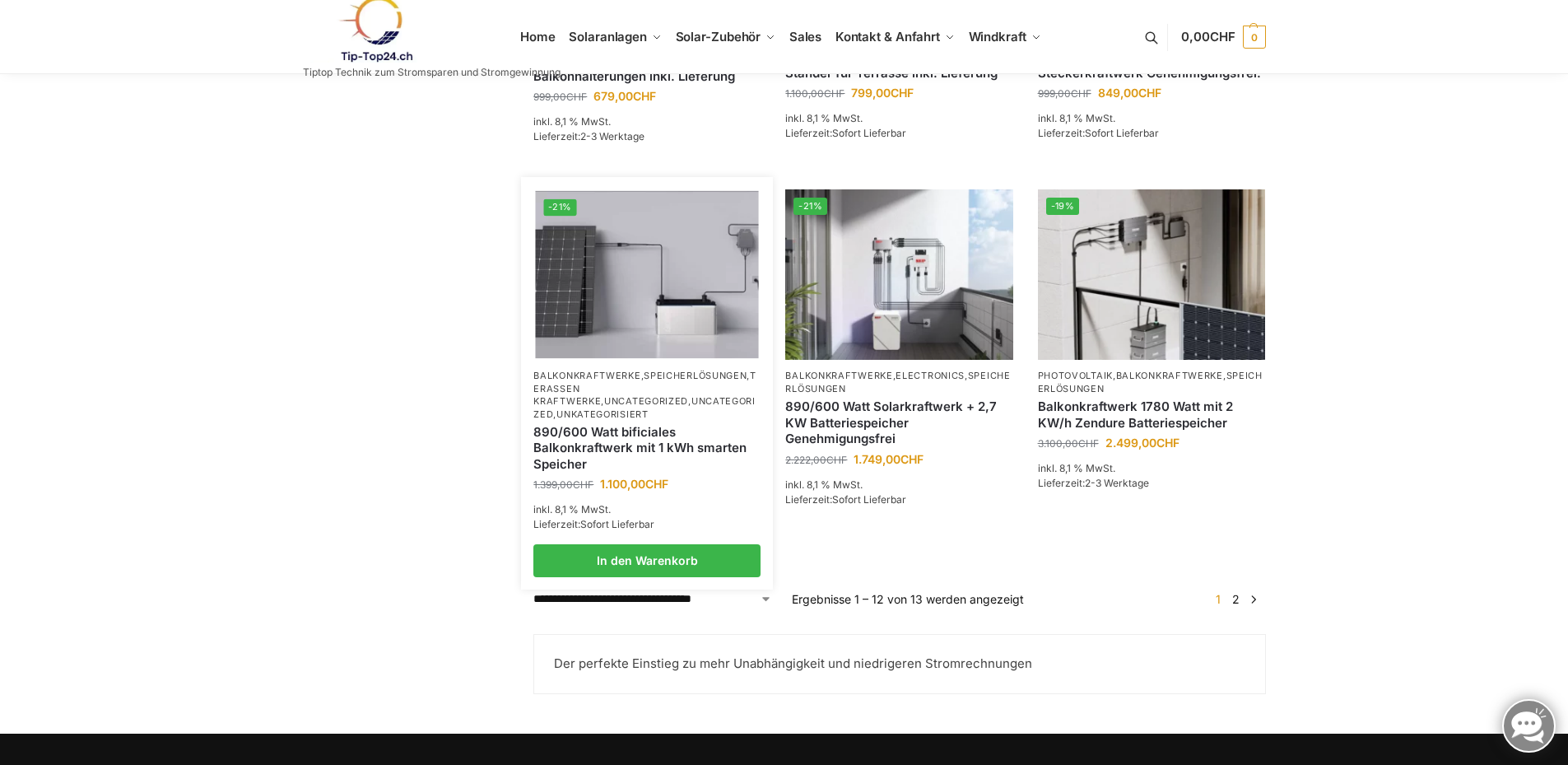
scroll to position [941, 0]
